Goal: Information Seeking & Learning: Learn about a topic

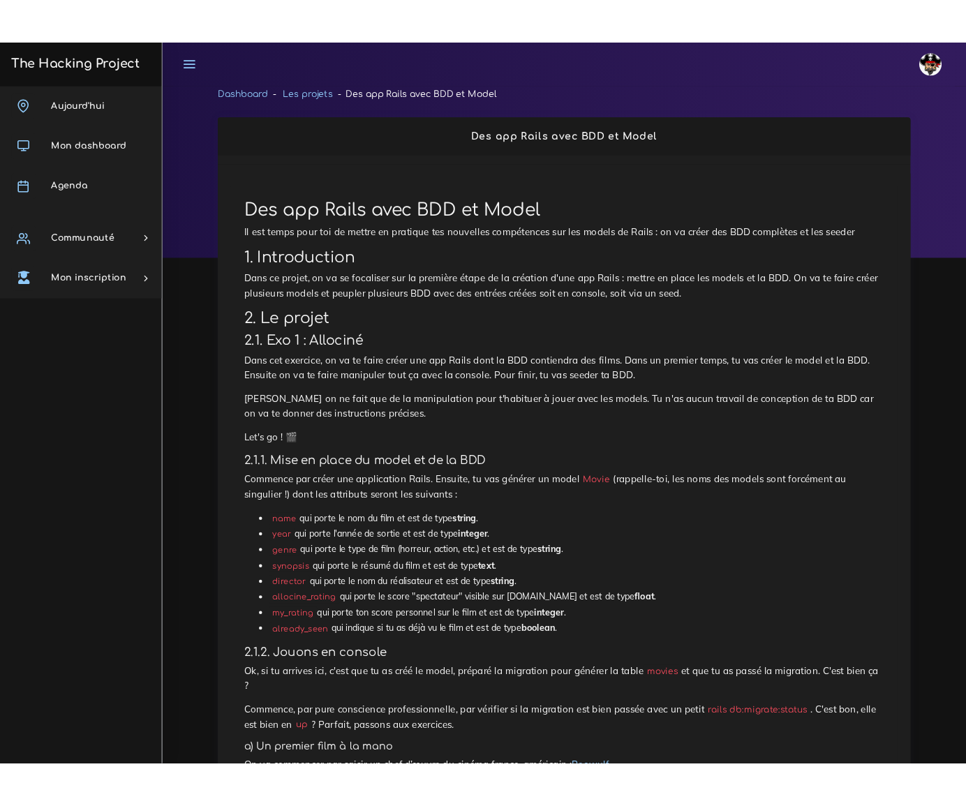
scroll to position [1095, 0]
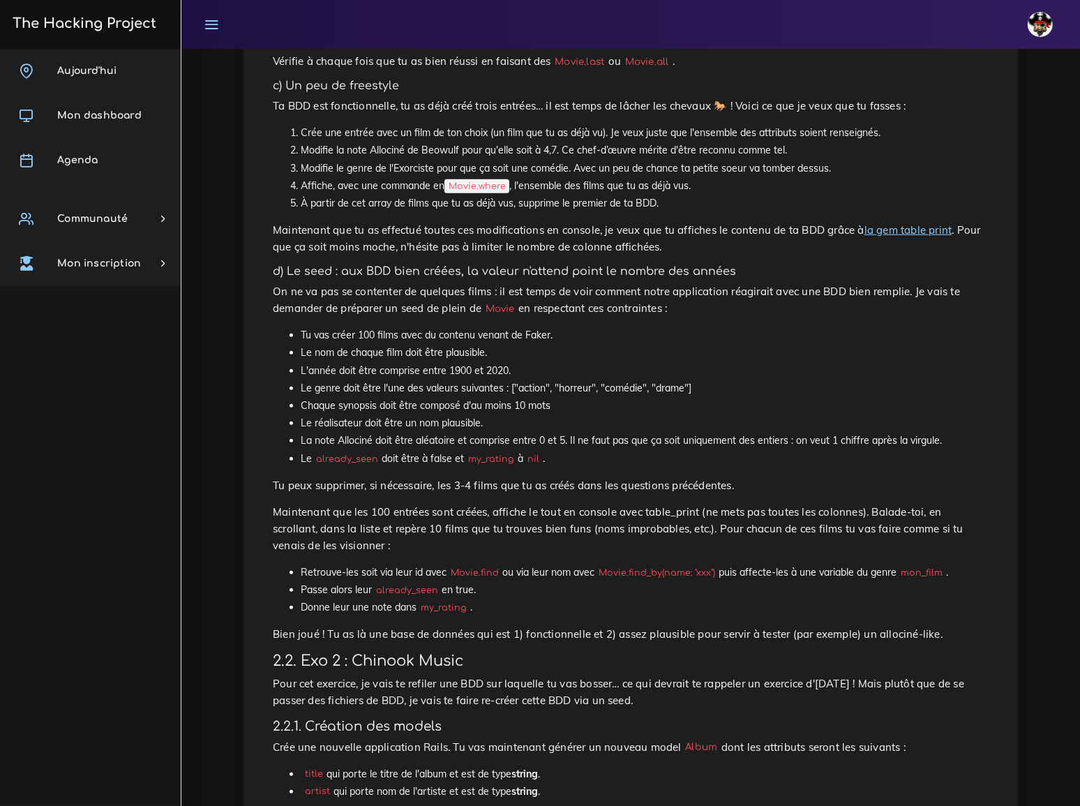
click at [509, 344] on li "Le nom de chaque film doit être plausible." at bounding box center [645, 352] width 688 height 17
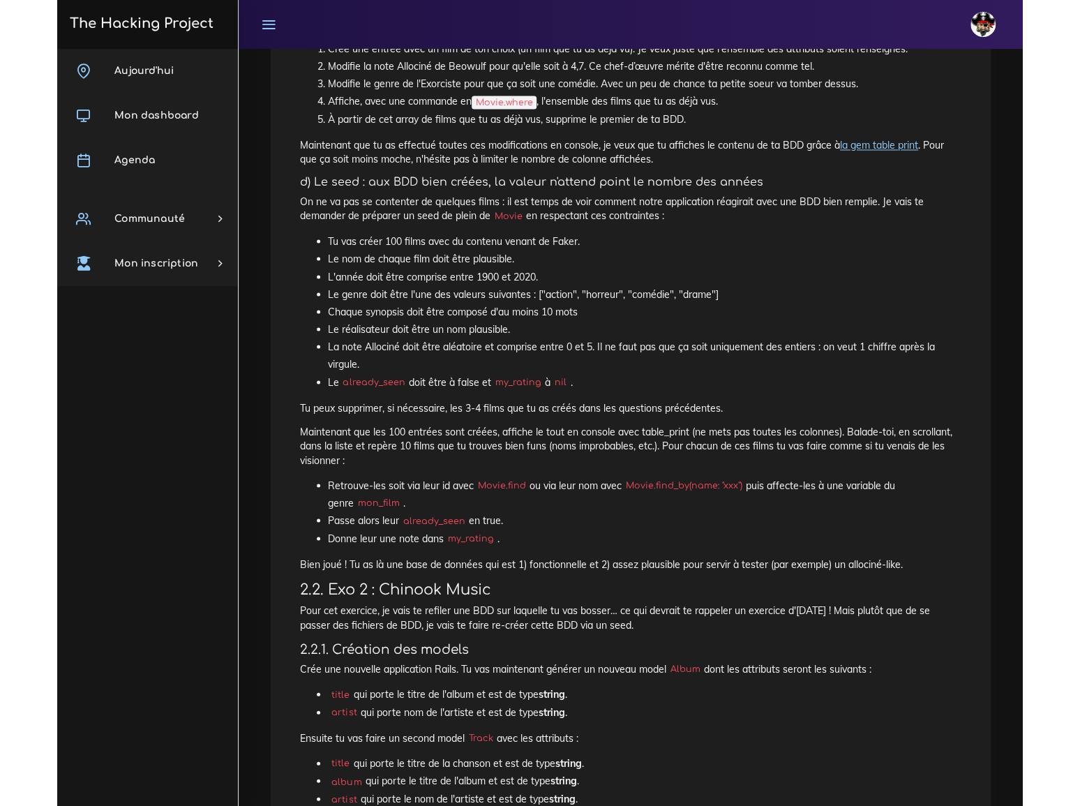
scroll to position [1202, 0]
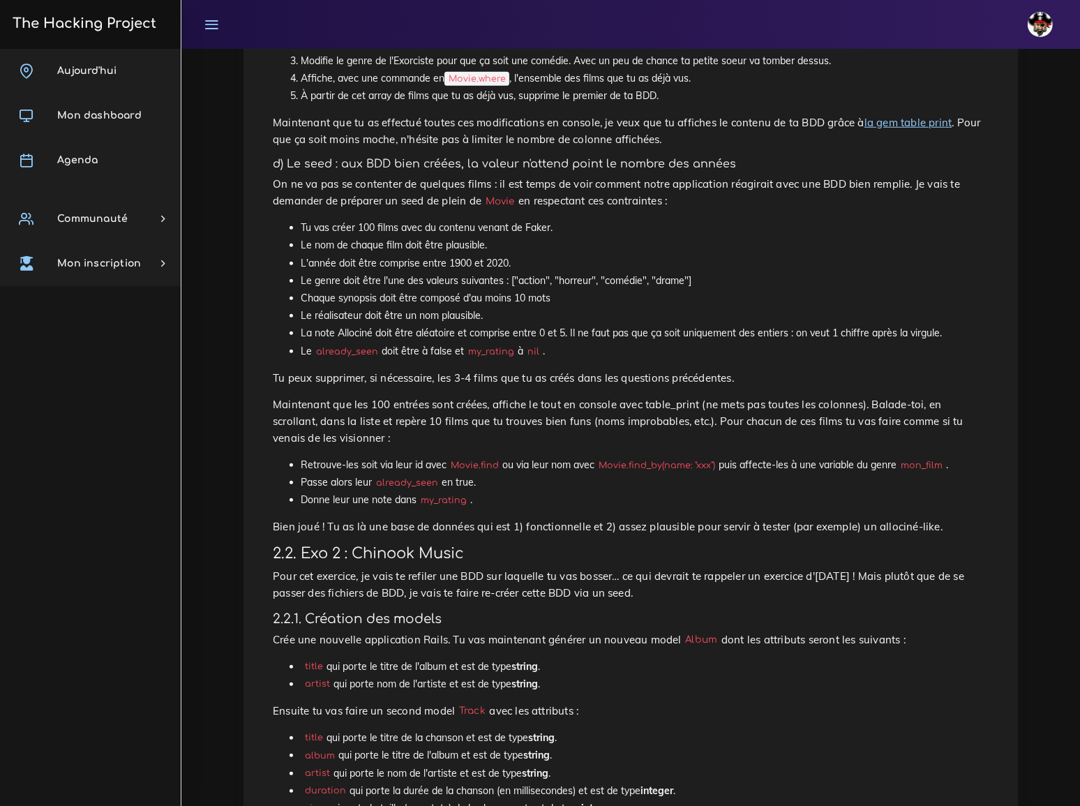
click at [911, 518] on p "Bien joué ! Tu as là une base de données qui est 1) fonctionnelle et 2) assez p…" at bounding box center [631, 526] width 716 height 17
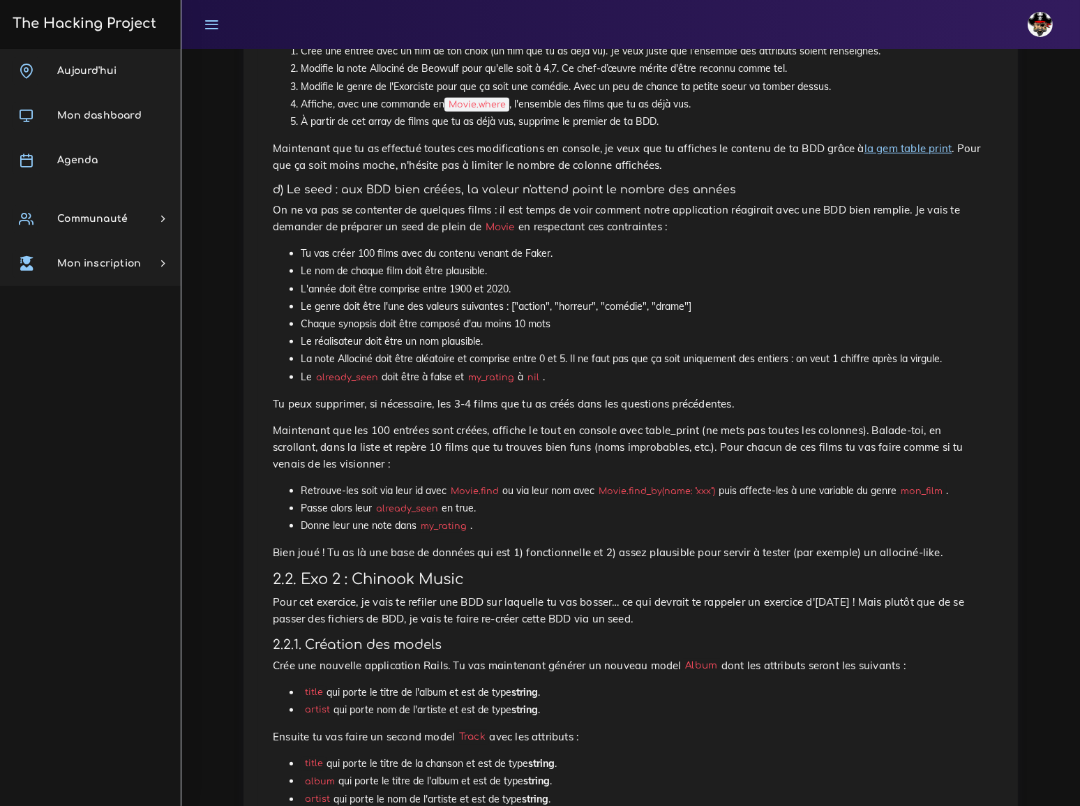
scroll to position [1139, 0]
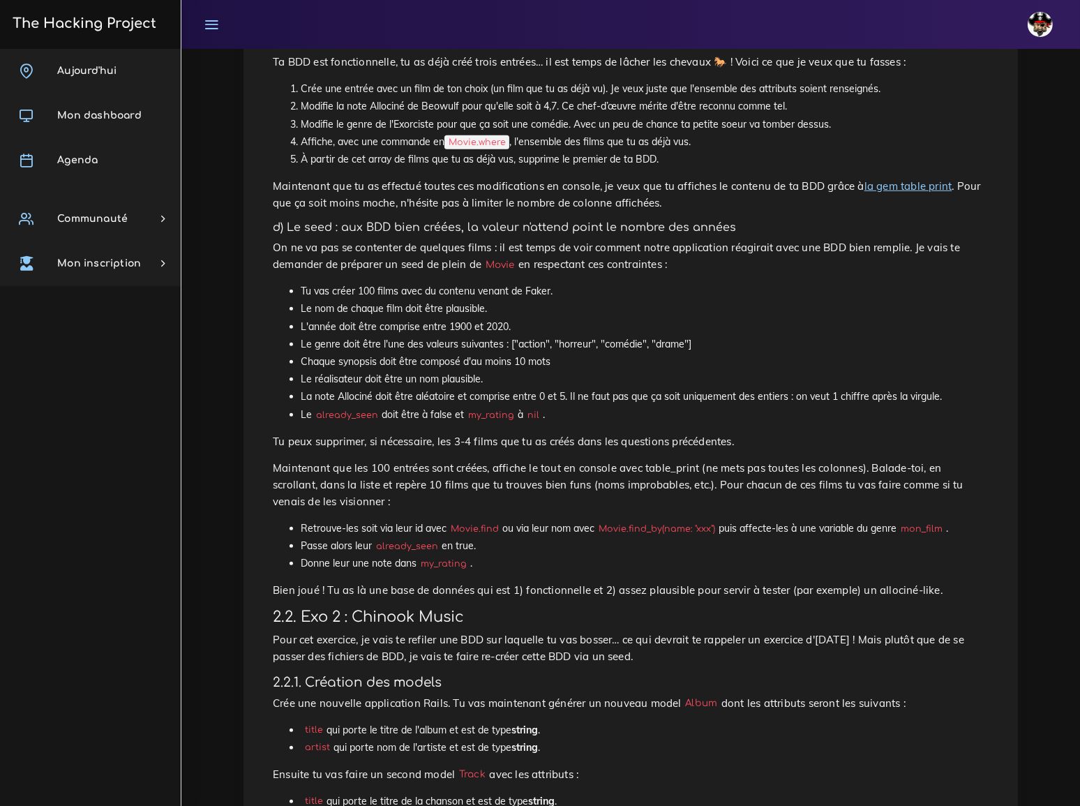
click at [345, 396] on div "Des app Rails avec BDD et Model Il est temps pour toi de mettre en pratique tes…" at bounding box center [630, 329] width 745 height 2614
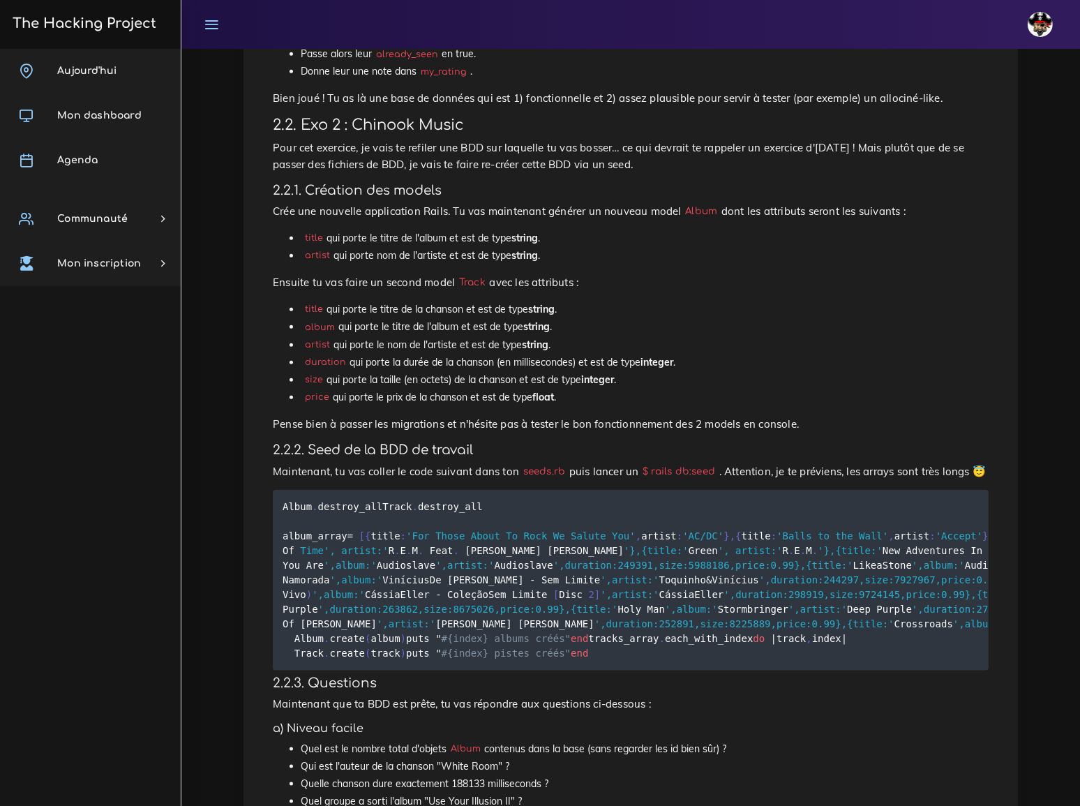
scroll to position [1602, 0]
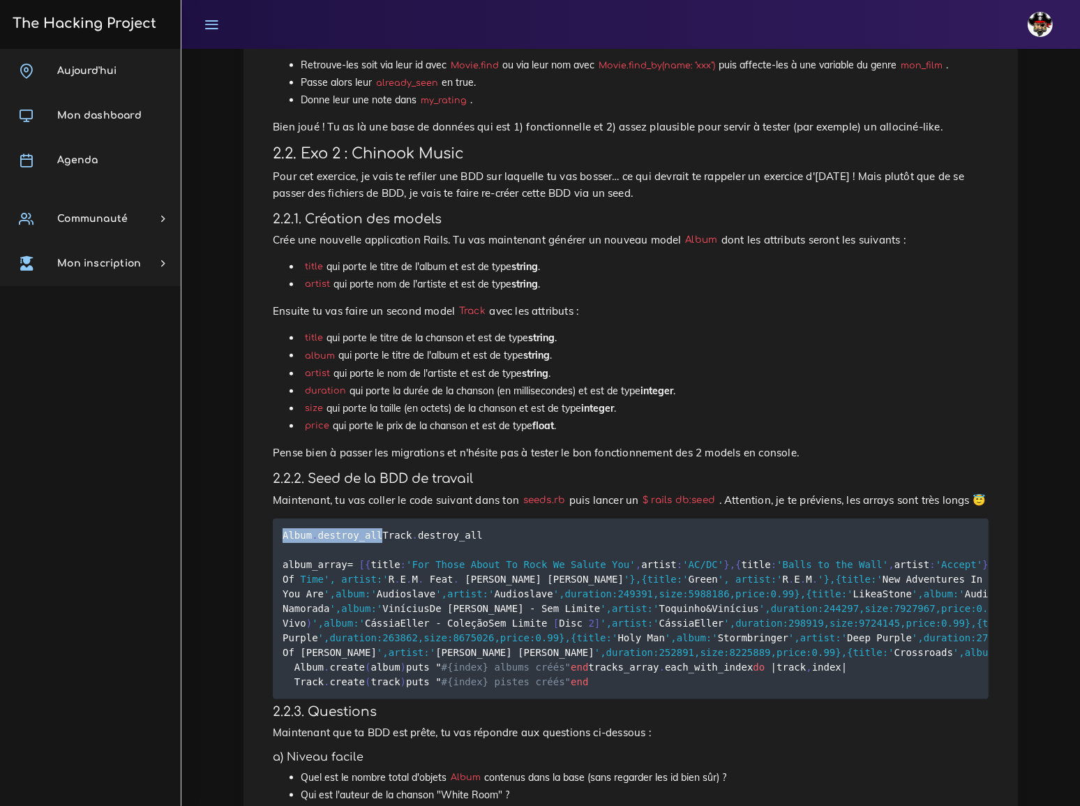
drag, startPoint x: 283, startPoint y: 398, endPoint x: 386, endPoint y: 398, distance: 102.6
click at [386, 518] on pre "Album . destroy_all Track . destroy_all album_array = [ { title : 'For Those Ab…" at bounding box center [631, 608] width 716 height 181
copy code "Album . destroy_all"
drag, startPoint x: 283, startPoint y: 412, endPoint x: 400, endPoint y: 419, distance: 117.4
click at [400, 518] on pre "Album . destroy_all Track . destroy_all album_array = [ { title : 'For Those Ab…" at bounding box center [631, 608] width 716 height 181
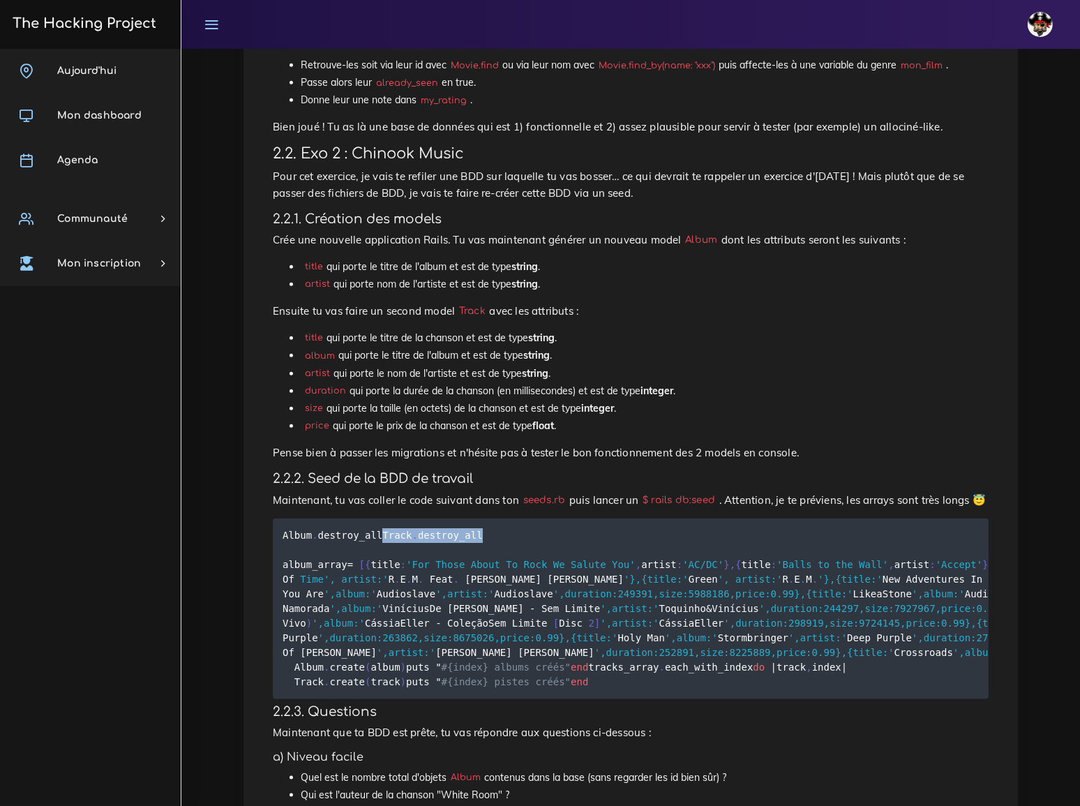
copy code "Track . destroy_all"
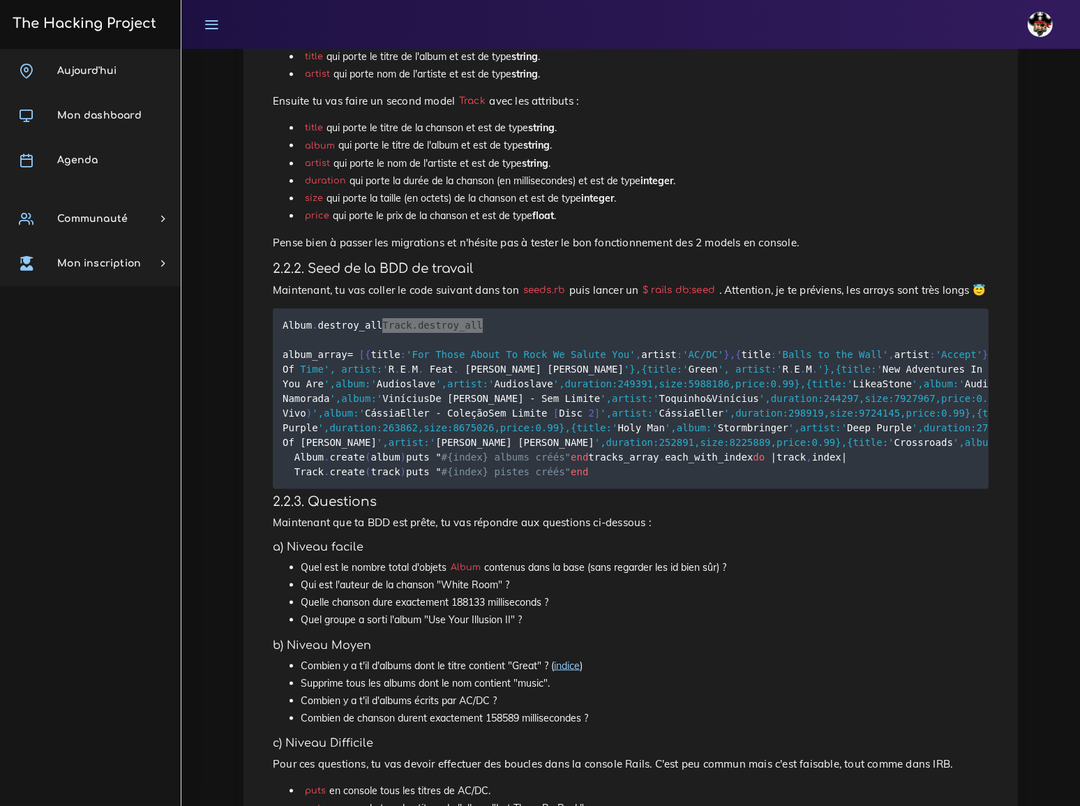
scroll to position [1792, 0]
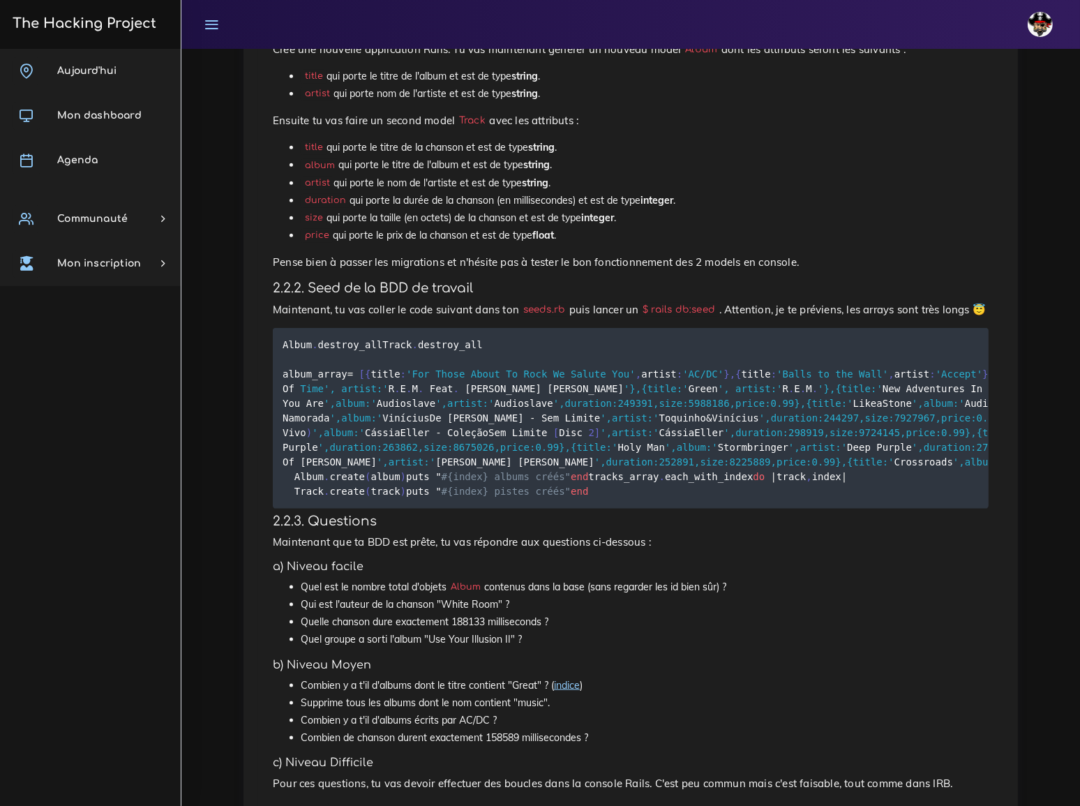
click at [310, 328] on pre "Album . destroy_all Track . destroy_all album_array = [ { title : 'For Those Ab…" at bounding box center [631, 418] width 716 height 181
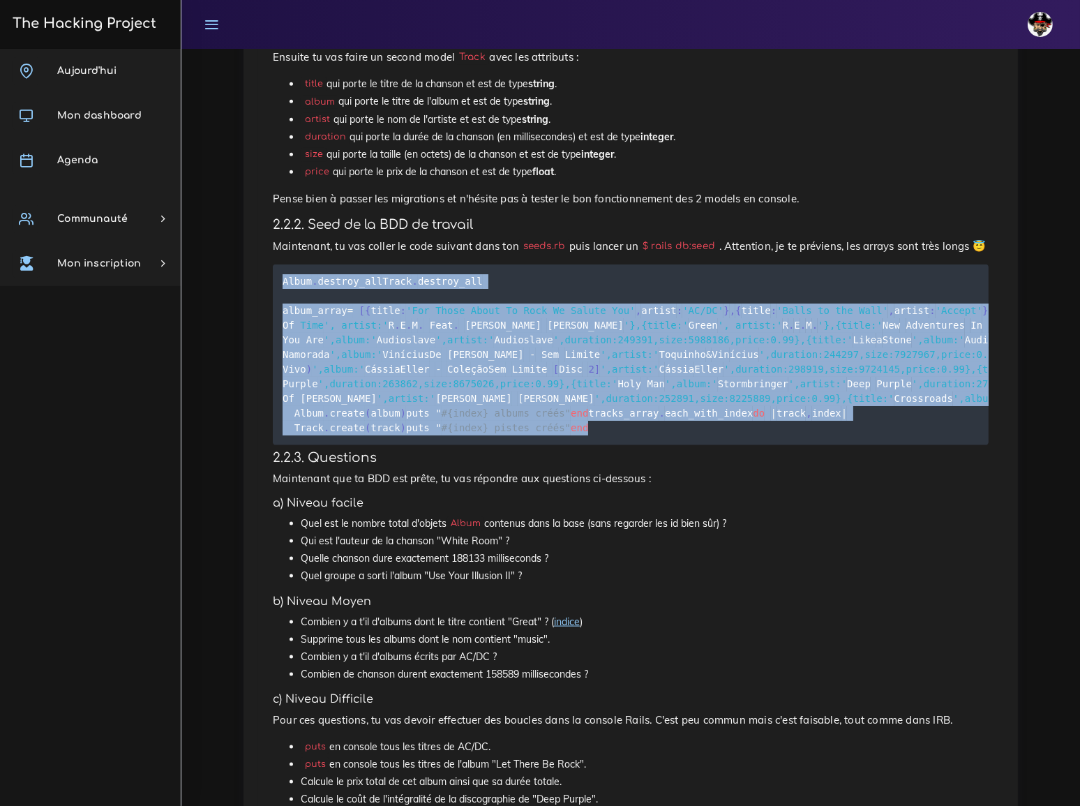
drag, startPoint x: 283, startPoint y: 146, endPoint x: 426, endPoint y: 462, distance: 346.9
click at [426, 445] on pre "Album . destroy_all Track . destroy_all album_array = [ { title : 'For Those Ab…" at bounding box center [631, 354] width 716 height 181
copy code "Album . destroy_all Track . destroy_all album_array = [ { title : 'For Those Ab…"
click at [564, 445] on pre "Album . destroy_all Track . destroy_all album_array = [ { title : 'For Those Ab…" at bounding box center [631, 354] width 716 height 181
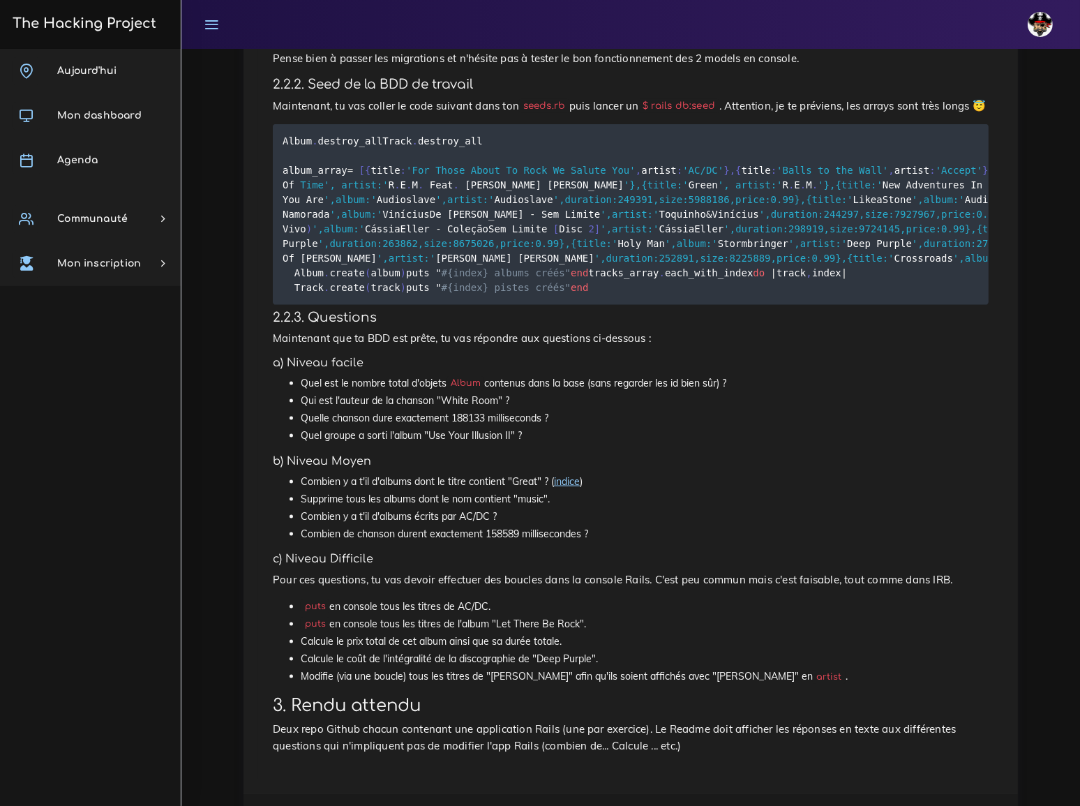
scroll to position [2109, 0]
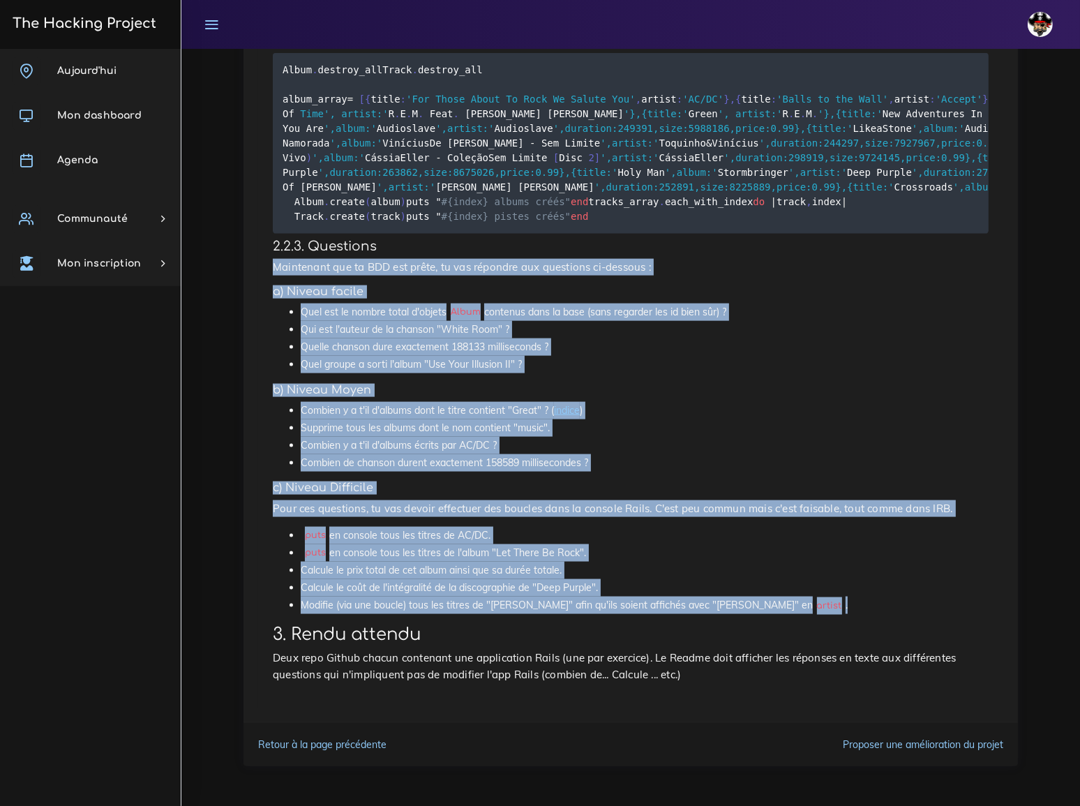
drag, startPoint x: 273, startPoint y: 274, endPoint x: 820, endPoint y: 616, distance: 645.4
copy div "Maintenant que ta BDD est prête, tu vas répondre aux questions ci-dessous : a) …"
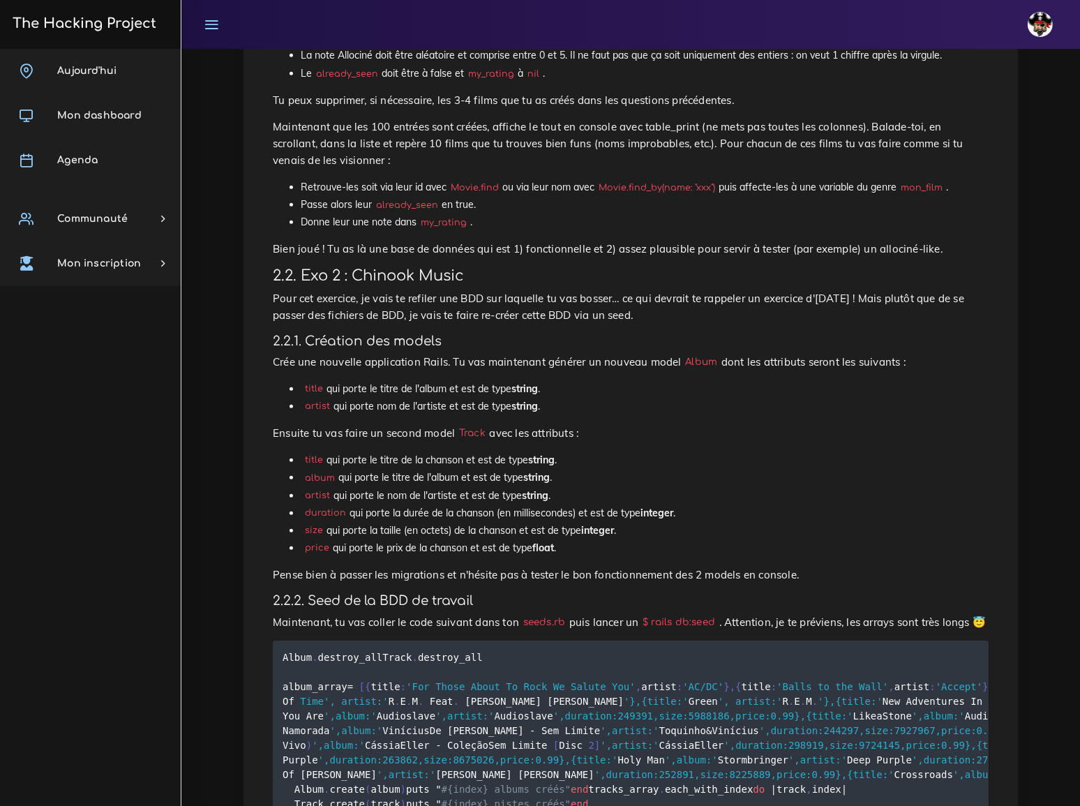
scroll to position [1475, 0]
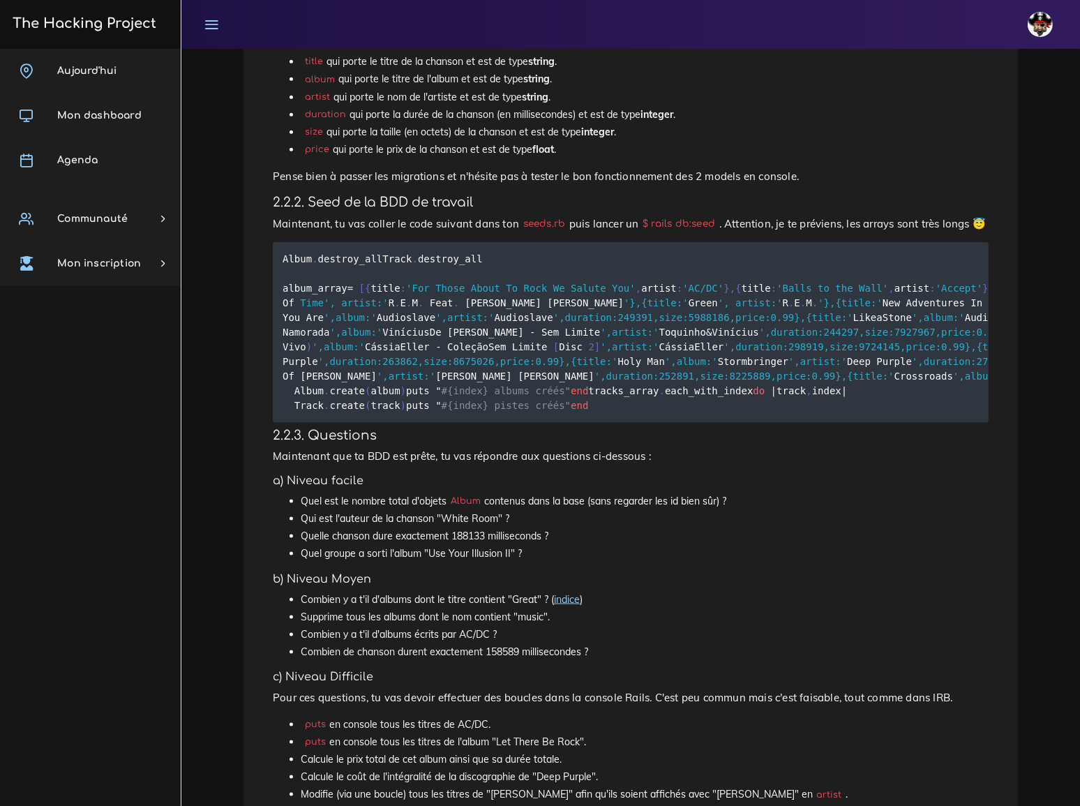
scroll to position [2109, 0]
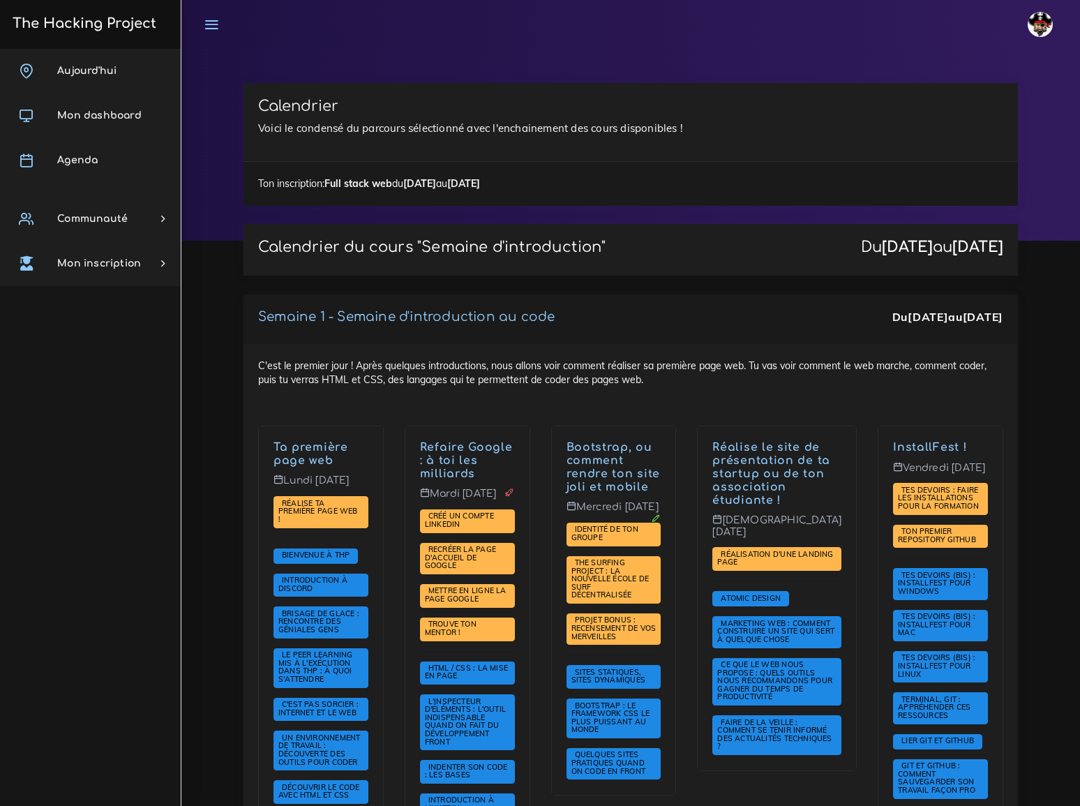
scroll to position [2219, 0]
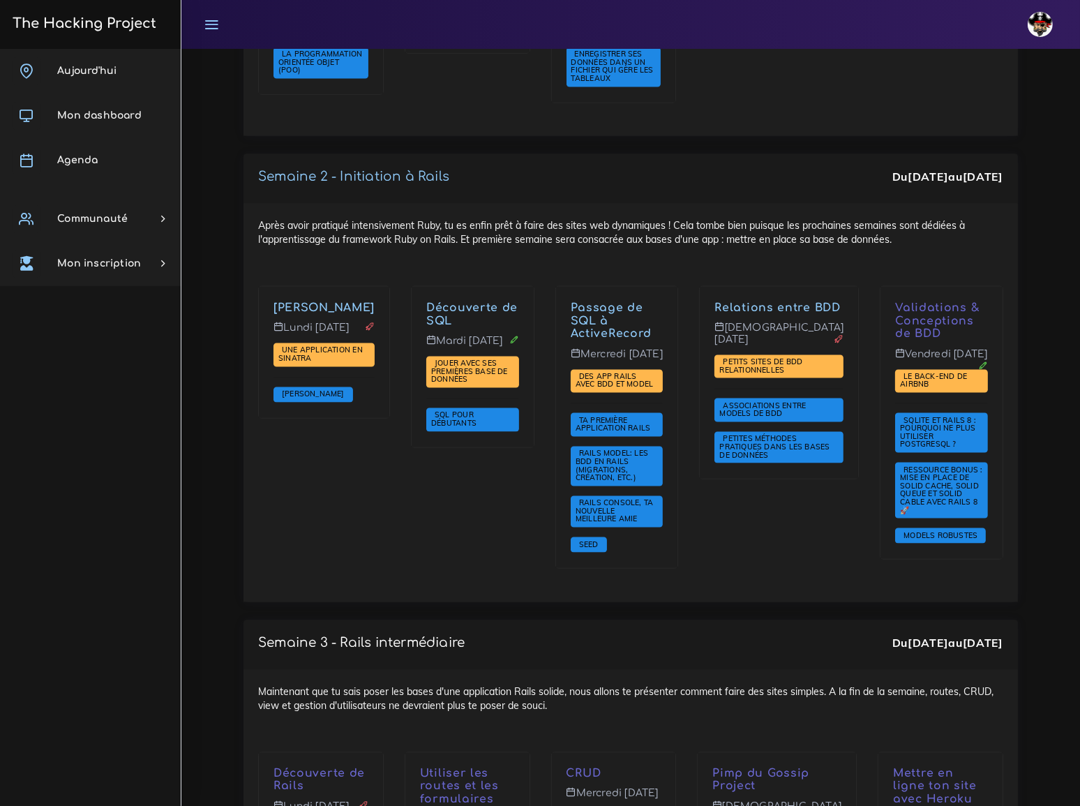
click at [733, 516] on div "Relations entre BDD Jeudi 2 oct. Petits sites de BDD relationnelles Association…" at bounding box center [779, 436] width 181 height 301
click at [786, 550] on div "Après avoir pratiqué intensivement Ruby, tu es enfin prêt à faire des sites web…" at bounding box center [631, 403] width 774 height 398
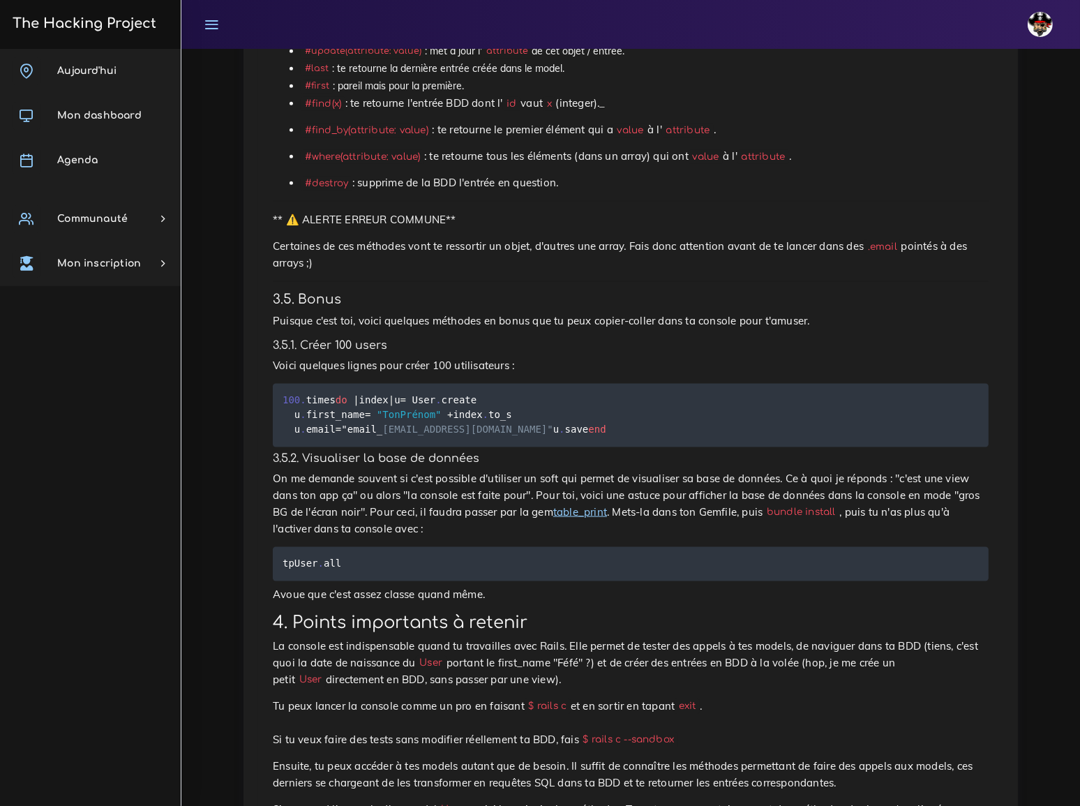
scroll to position [2030, 0]
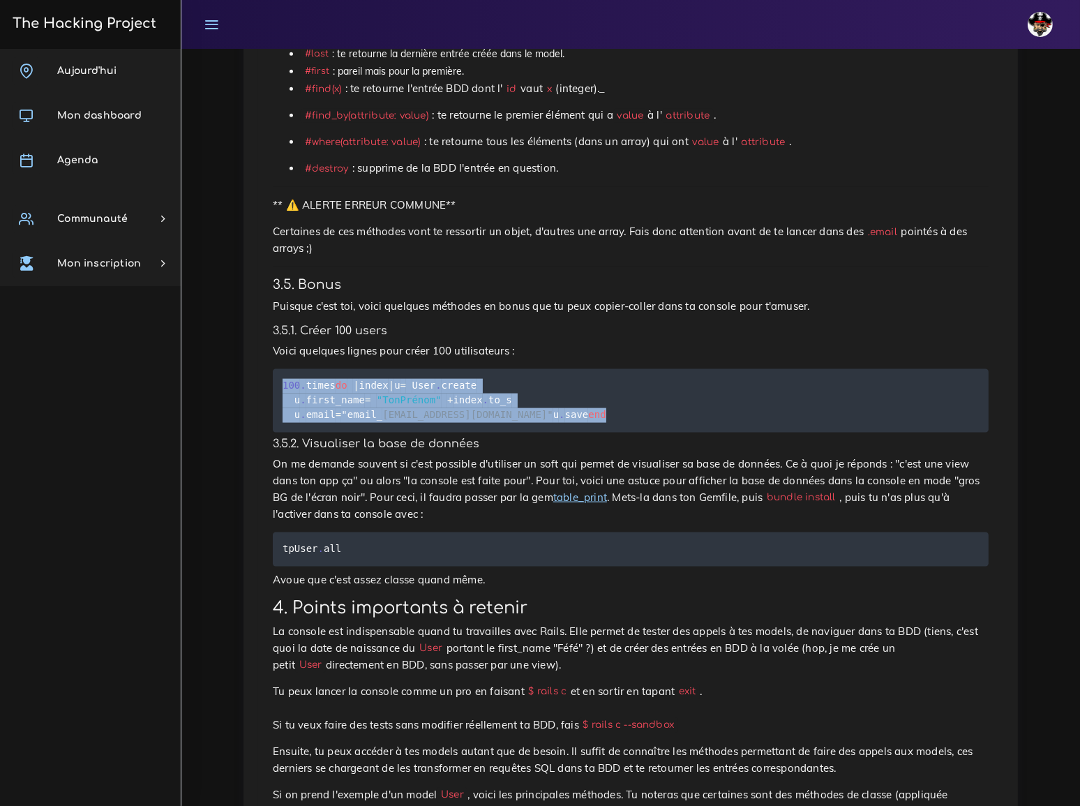
drag, startPoint x: 283, startPoint y: 384, endPoint x: 303, endPoint y: 455, distance: 74.0
click at [303, 433] on pre "100 . times do | index | u = User . create u . first_name = "TonPrénom" + index…" at bounding box center [631, 400] width 716 height 63
copy code "100 . times do | index | u = User . create u . first_name = "TonPrénom" + index…"
click at [660, 415] on pre "100 . times do | index | u = User . create u . first_name = "TonPrénom" + index…" at bounding box center [631, 400] width 716 height 63
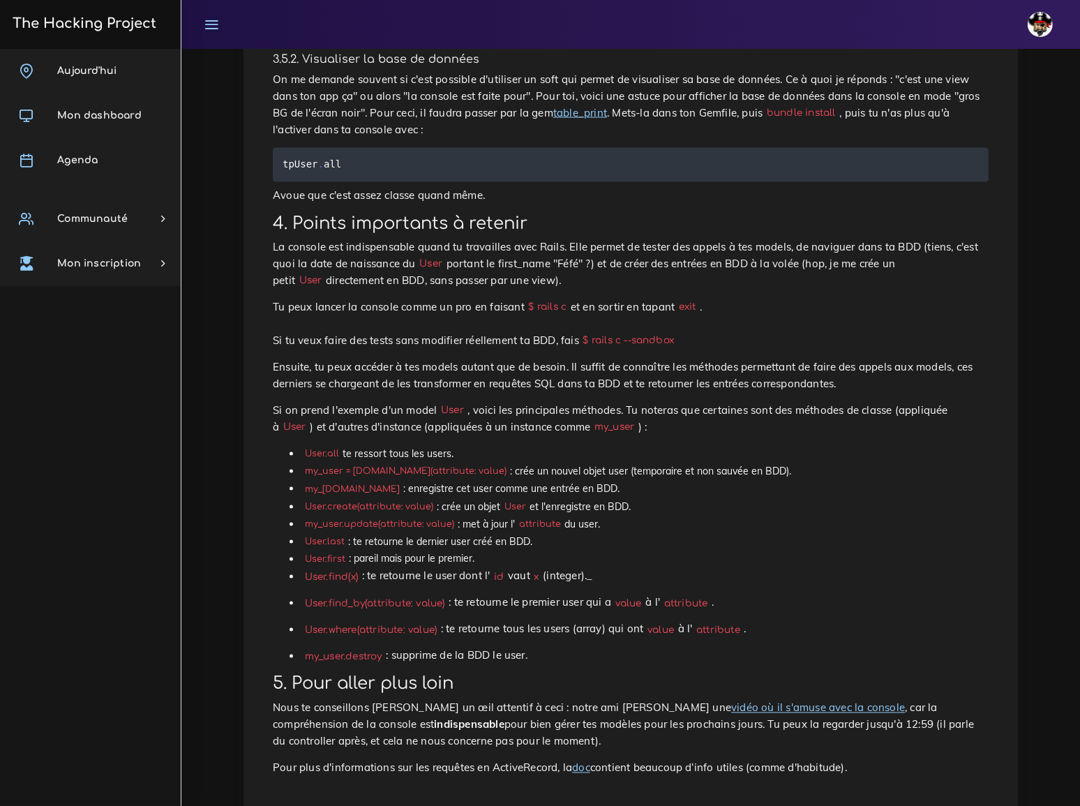
scroll to position [2473, 0]
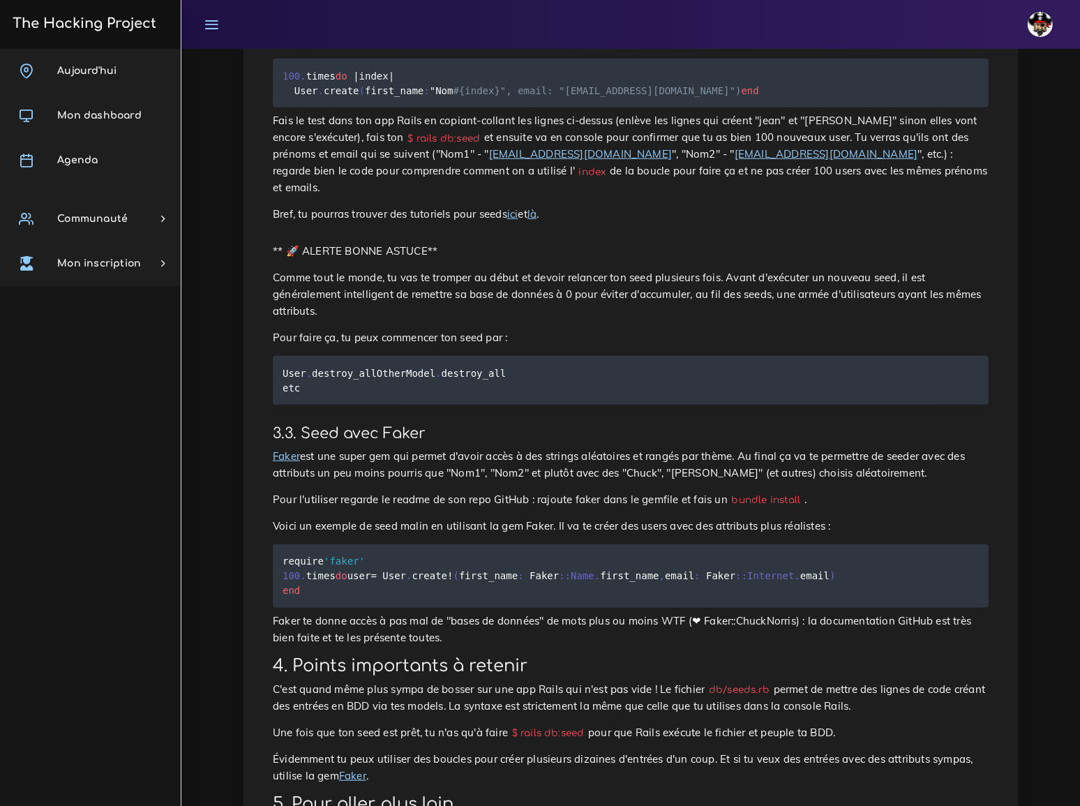
scroll to position [929, 0]
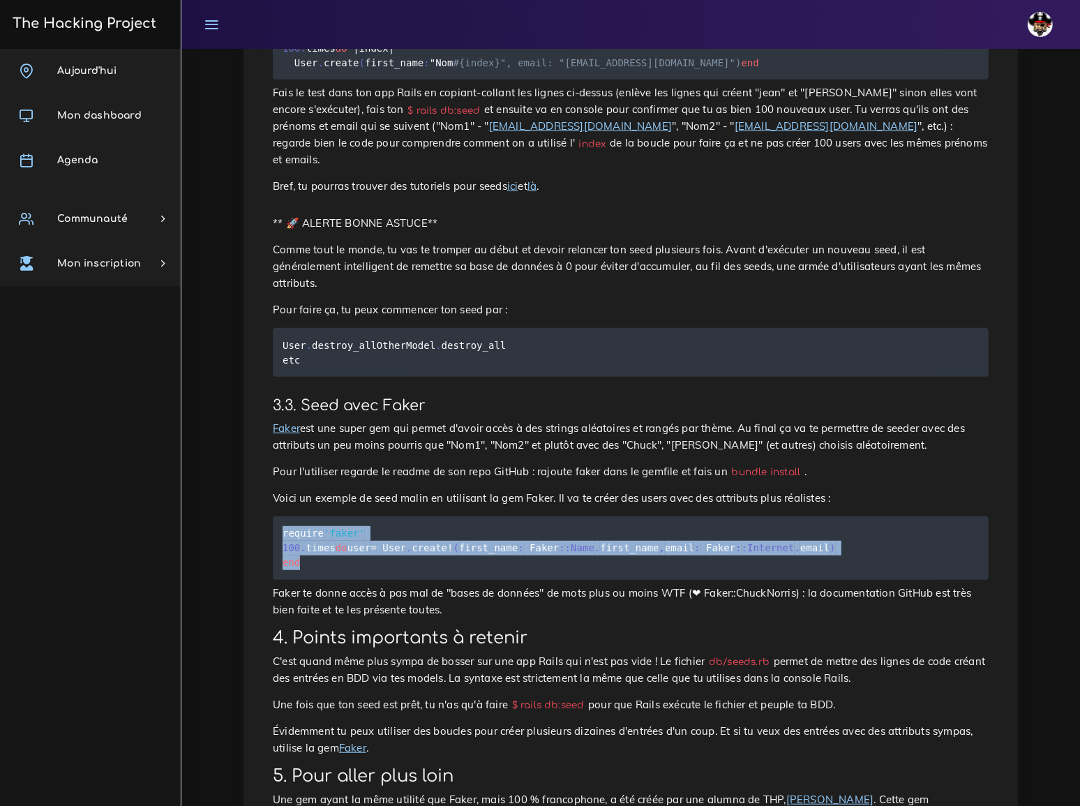
drag, startPoint x: 284, startPoint y: 396, endPoint x: 310, endPoint y: 451, distance: 61.2
click at [310, 516] on pre "require 'faker' 100 . times do user = User . create ! ( first_name : Faker : :N…" at bounding box center [631, 547] width 716 height 63
copy code "require 'faker' 100 . times do user = User . create ! ( first_name : Faker : :N…"
click at [842, 516] on pre "require 'faker' 100 . times do user = User . create ! ( first_name : Faker : :N…" at bounding box center [631, 547] width 716 height 63
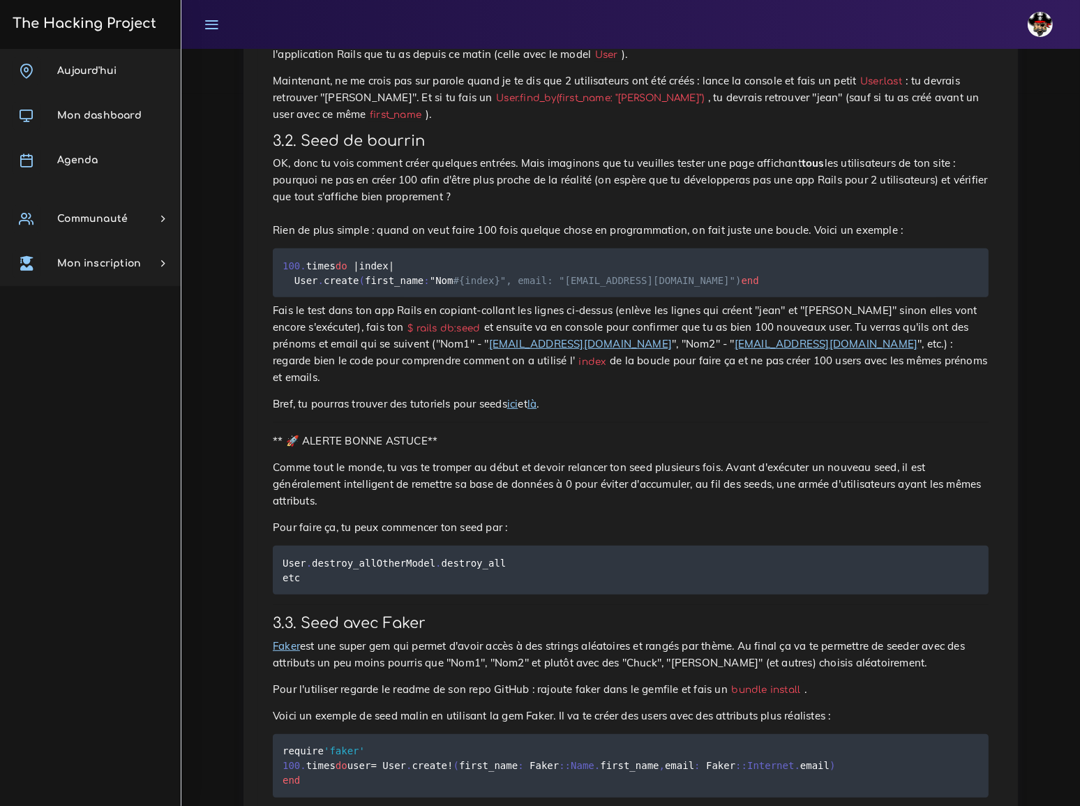
scroll to position [613, 0]
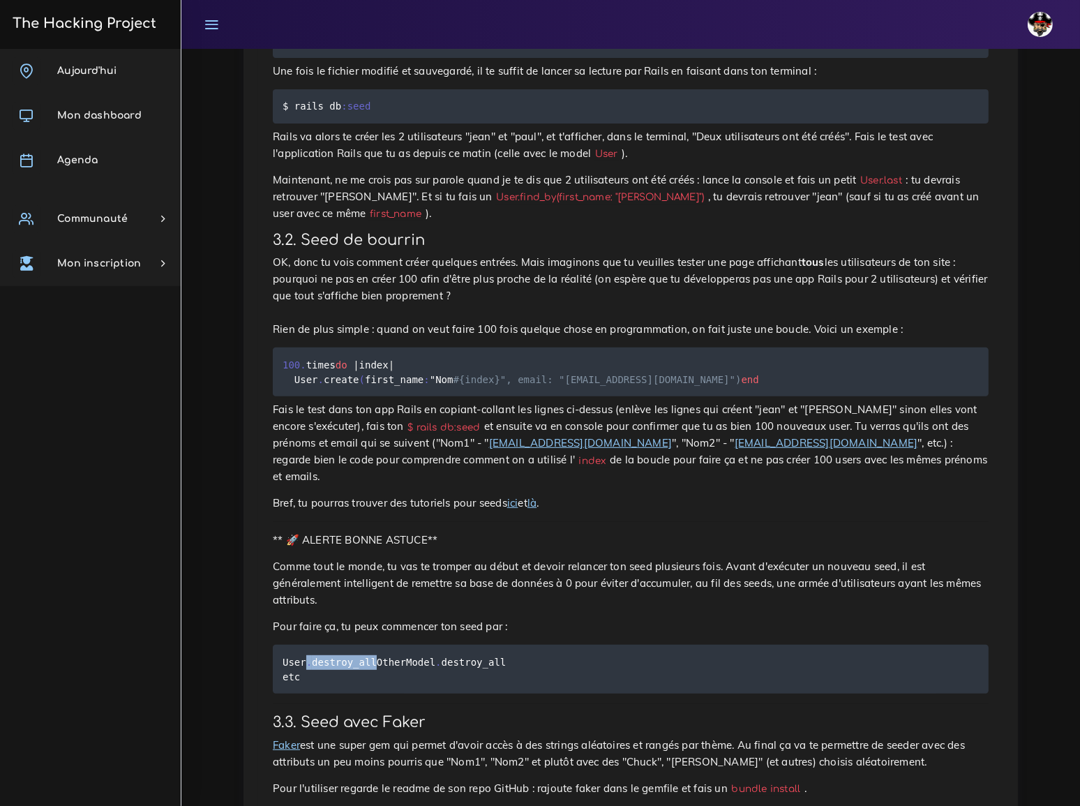
drag, startPoint x: 304, startPoint y: 523, endPoint x: 377, endPoint y: 522, distance: 72.6
click at [377, 645] on pre "User . destroy_all OtherModel . destroy_all etc" at bounding box center [631, 669] width 716 height 49
copy code ". destroy_all"
click at [452, 558] on p "Comme tout le monde, tu vas te tromper au début et devoir relancer ton seed plu…" at bounding box center [631, 583] width 716 height 50
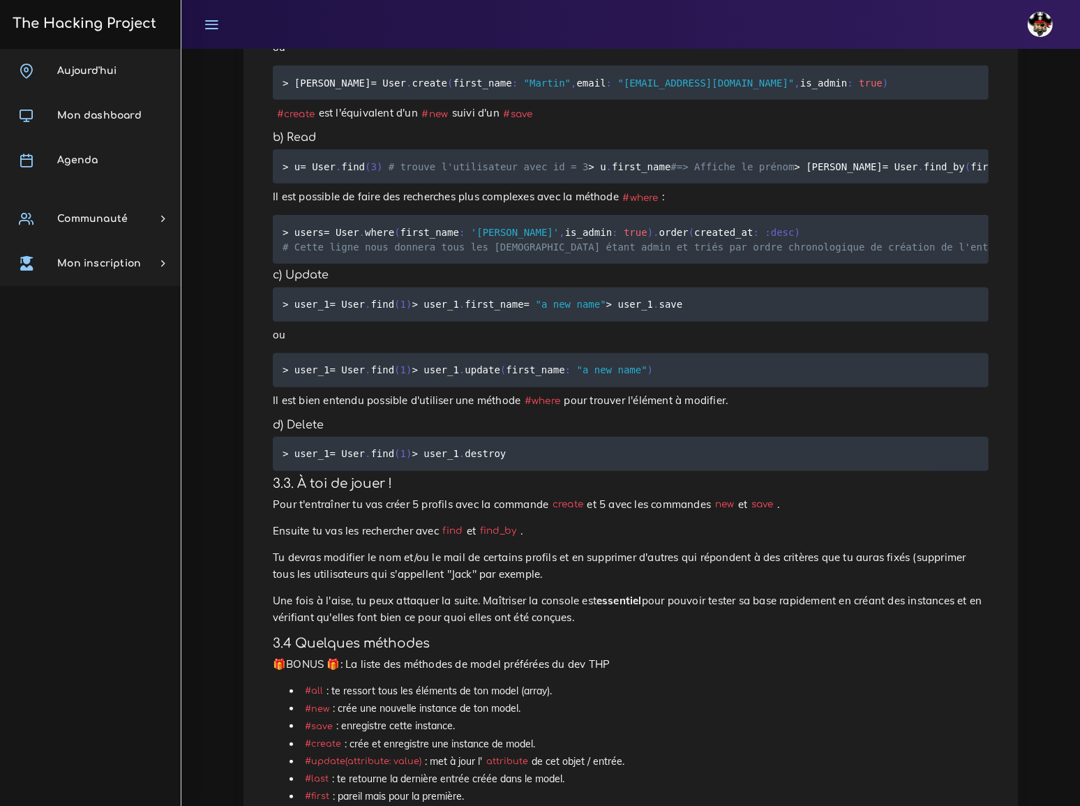
scroll to position [1268, 0]
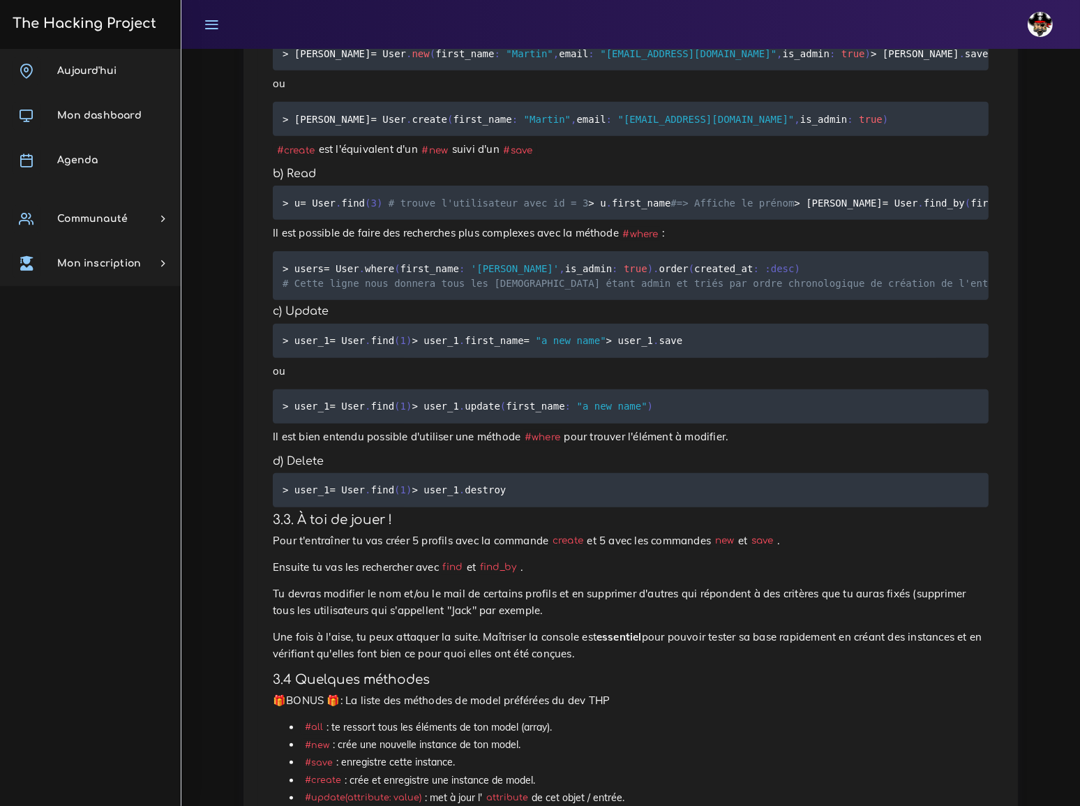
click at [243, 437] on div "Dashboard Les ressources Rails Console, ta nouvelle meilleure amie Rails Consol…" at bounding box center [630, 401] width 795 height 3243
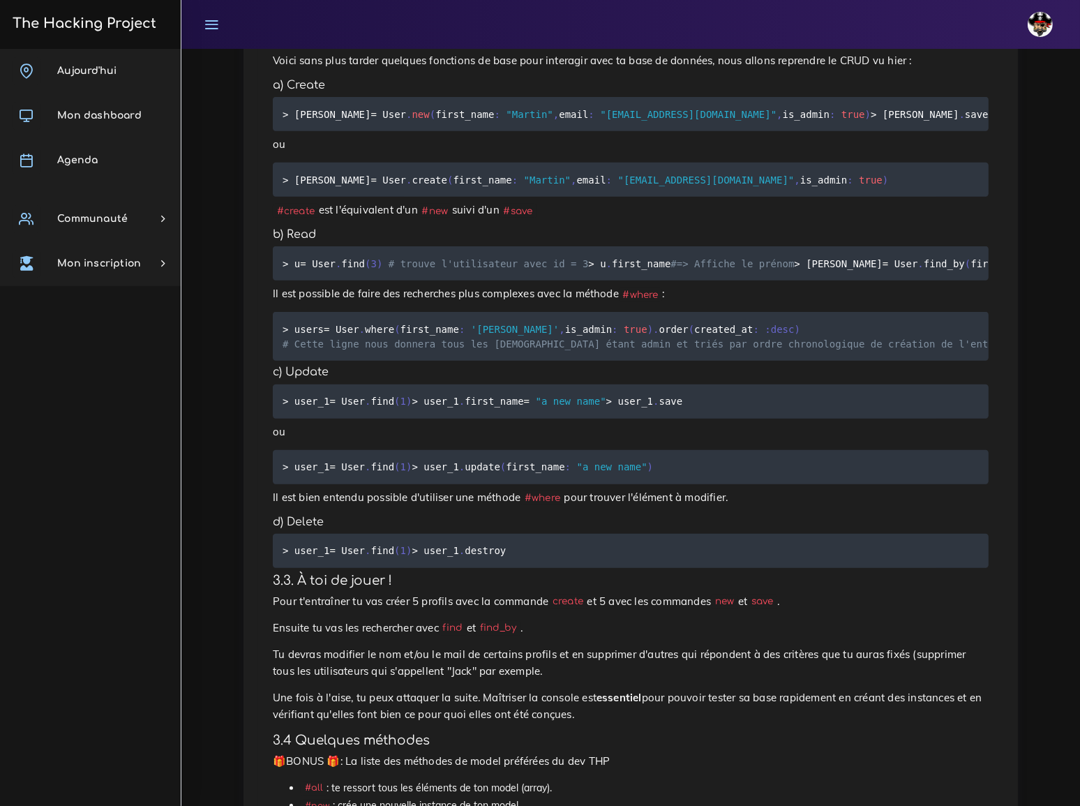
scroll to position [1179, 0]
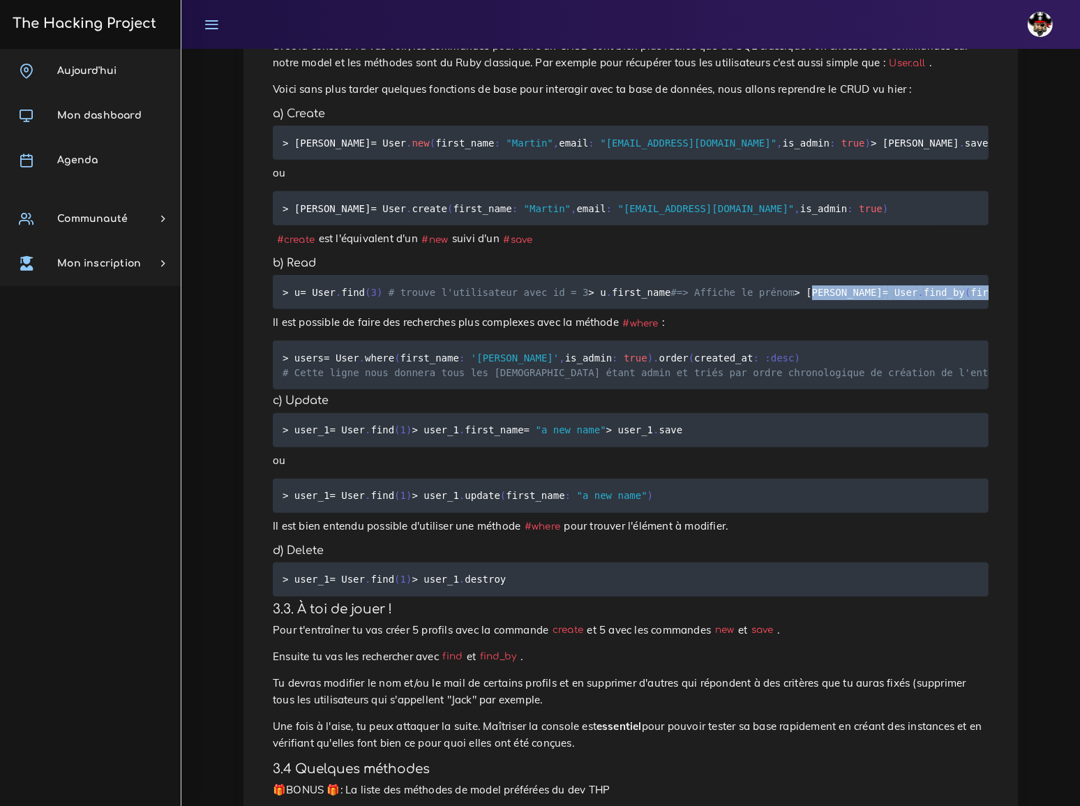
drag, startPoint x: 293, startPoint y: 265, endPoint x: 517, endPoint y: 264, distance: 224.0
click at [517, 275] on pre "> u = User . find ( 3 ) # trouve l'utilisateur avec id = 3 > u . first_name #=>…" at bounding box center [631, 292] width 716 height 34
copy code "david = User . find_by ( first_name : 'David' )"
click at [340, 560] on div "Rails Console, ta nouvelle meilleure amie Nous allons voir comment nous servir …" at bounding box center [630, 509] width 745 height 3054
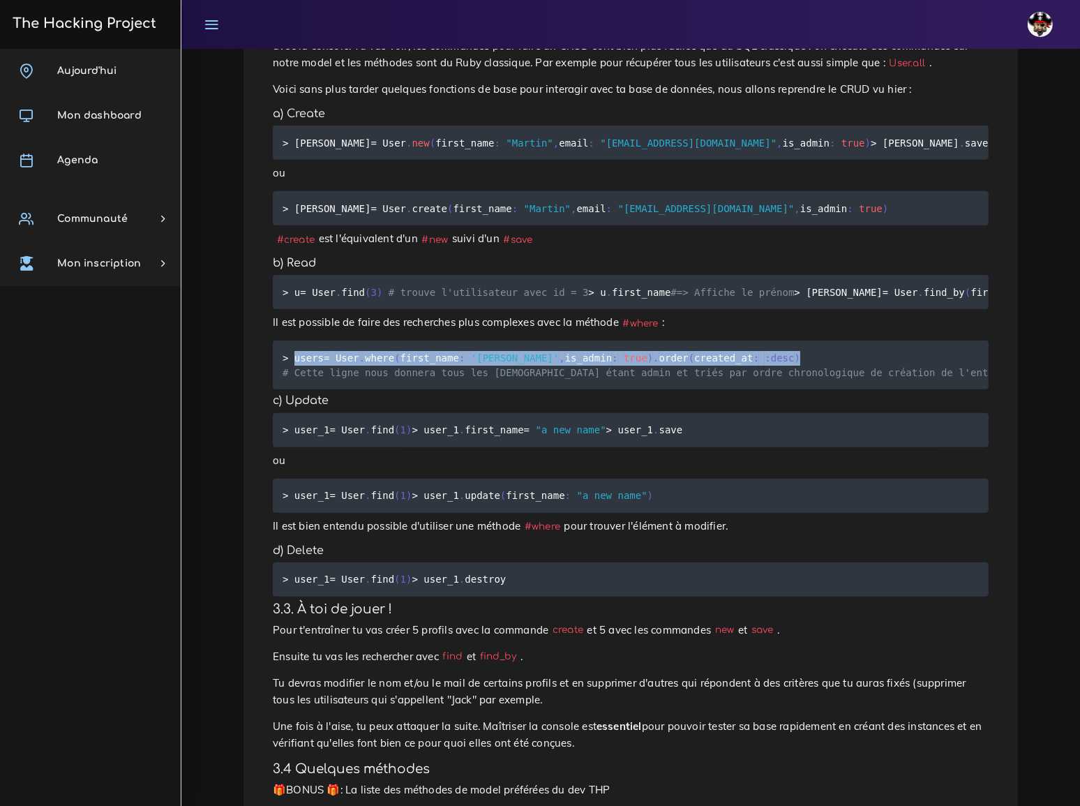
drag, startPoint x: 292, startPoint y: 339, endPoint x: 726, endPoint y: 343, distance: 434.7
click at [726, 343] on pre "> users = User . where ( first_name : 'David' , is_admin : true ) . order ( cre…" at bounding box center [631, 364] width 716 height 49
copy code "users = User . where ( first_name : 'David' , is_admin : true ) . order ( creat…"
click at [426, 567] on div "Rails Console, ta nouvelle meilleure amie Nous allons voir comment nous servir …" at bounding box center [630, 509] width 745 height 3054
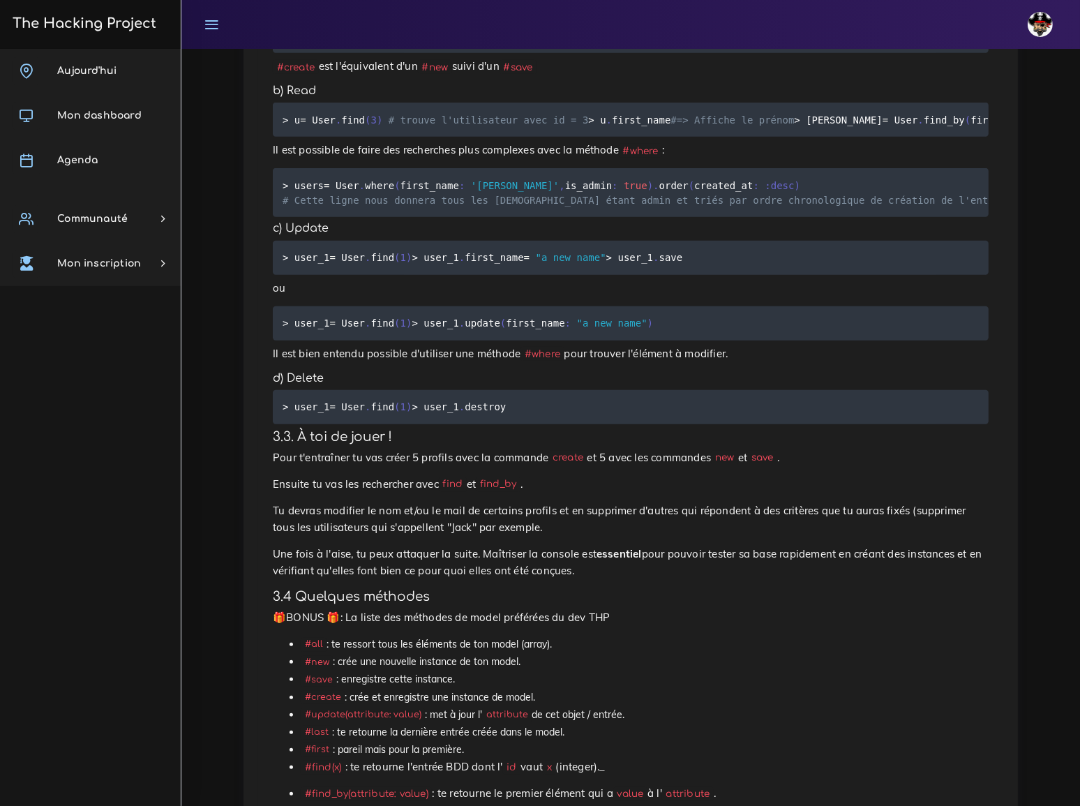
scroll to position [1306, 0]
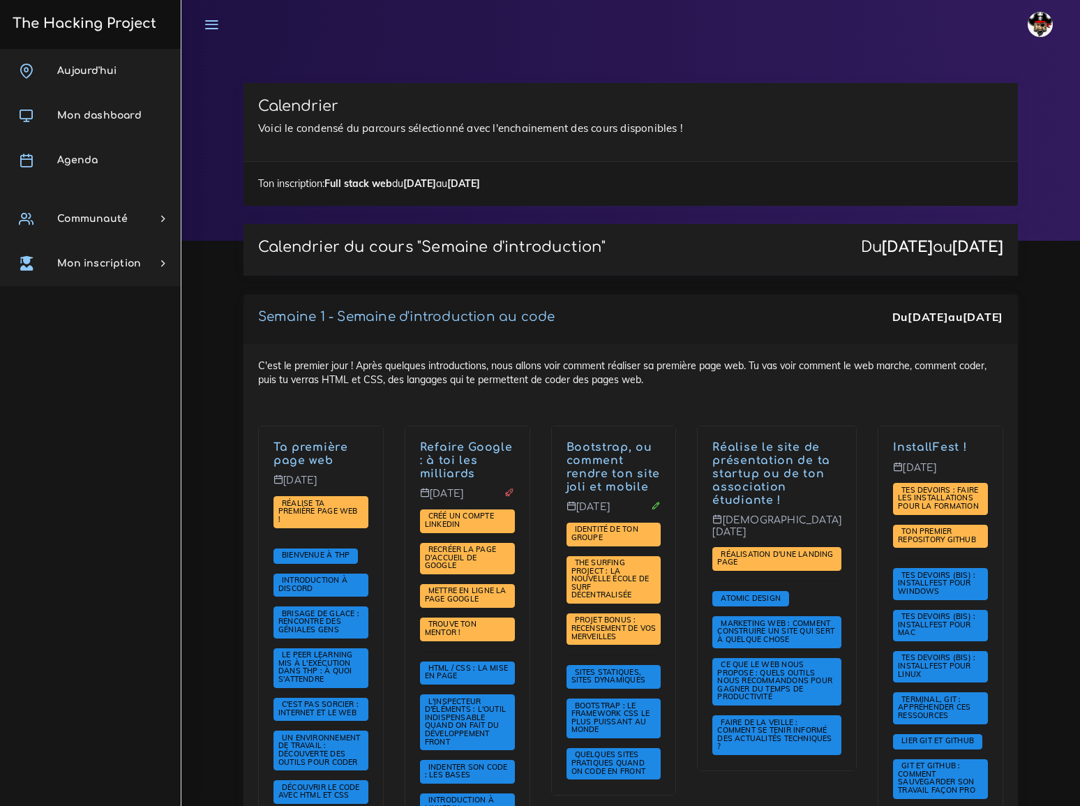
scroll to position [2219, 0]
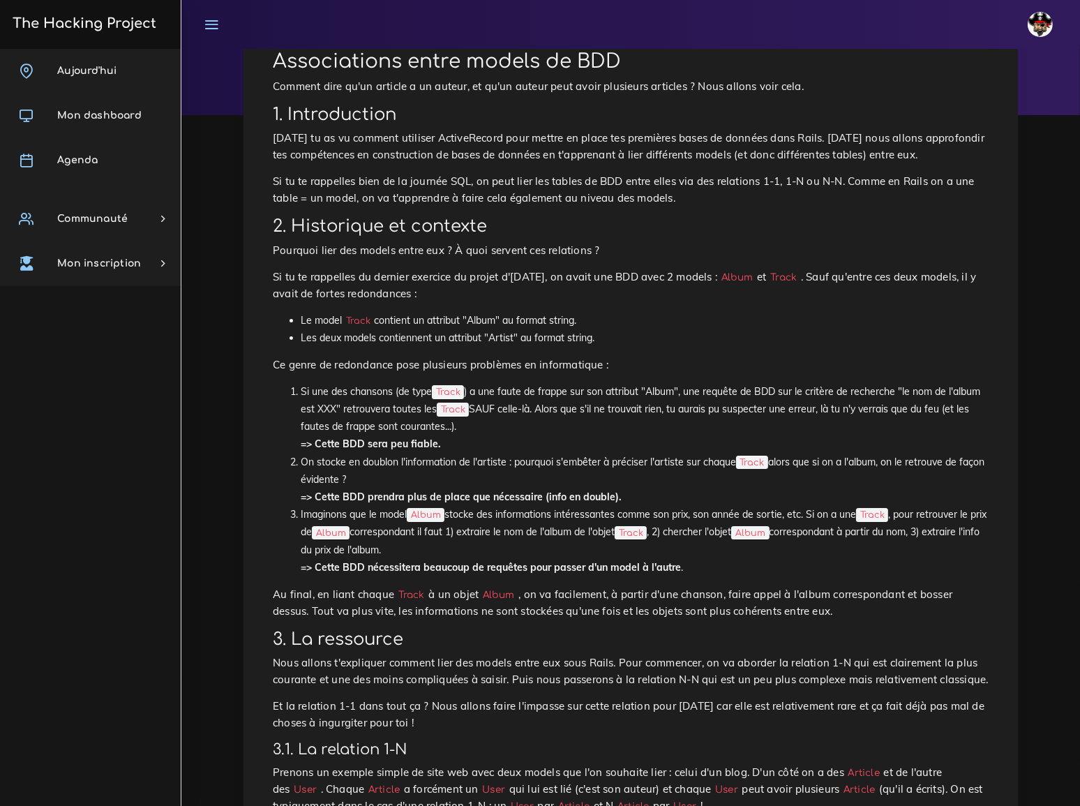
scroll to position [126, 0]
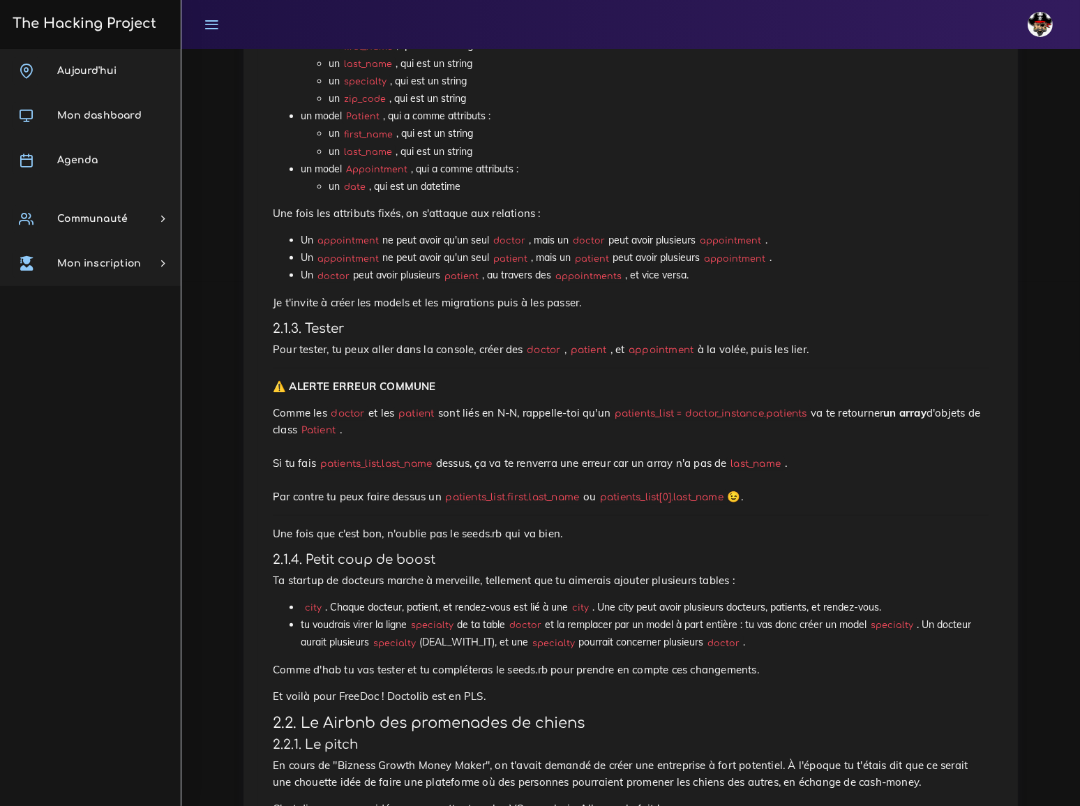
scroll to position [571, 0]
